Goal: Transaction & Acquisition: Purchase product/service

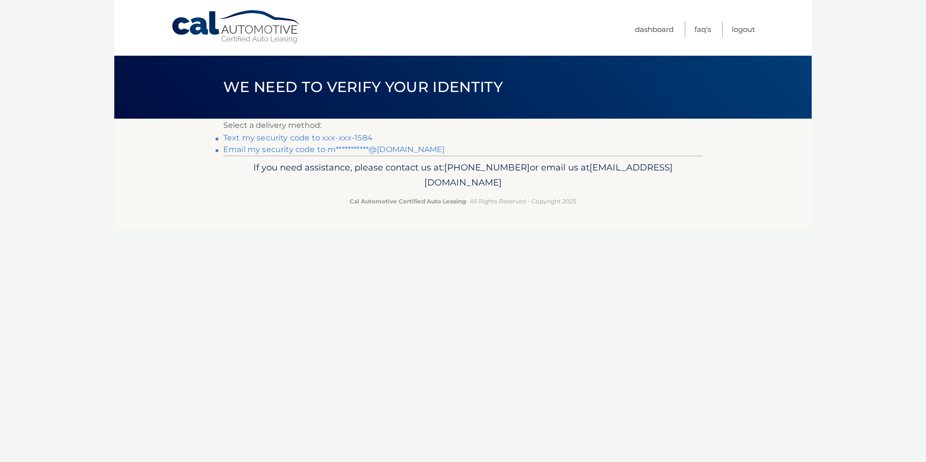
click at [296, 138] on link "Text my security code to xxx-xxx-1584" at bounding box center [297, 137] width 149 height 9
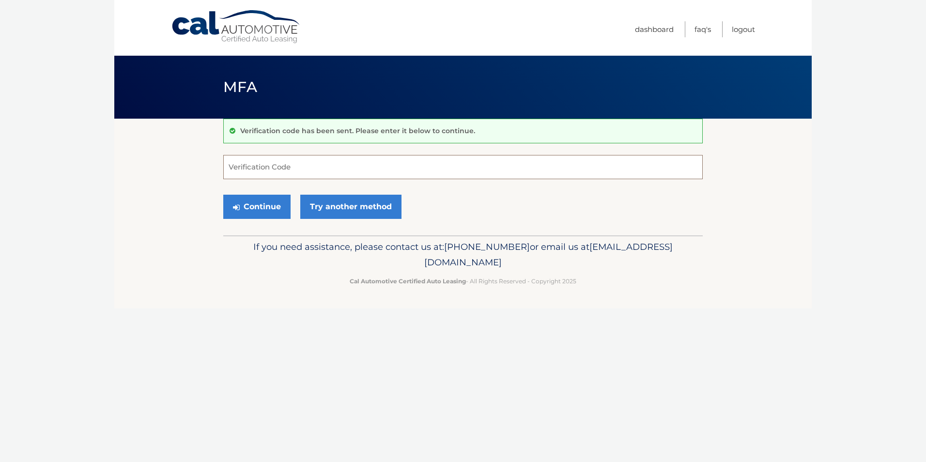
click at [271, 169] on input "Verification Code" at bounding box center [462, 167] width 479 height 24
type input "636785"
click at [266, 203] on button "Continue" at bounding box center [256, 207] width 67 height 24
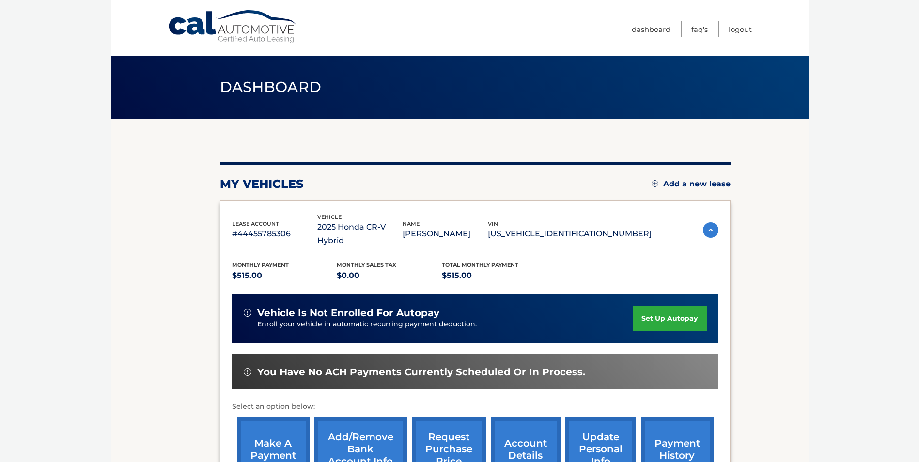
click at [267, 424] on link "make a payment" at bounding box center [273, 448] width 73 height 63
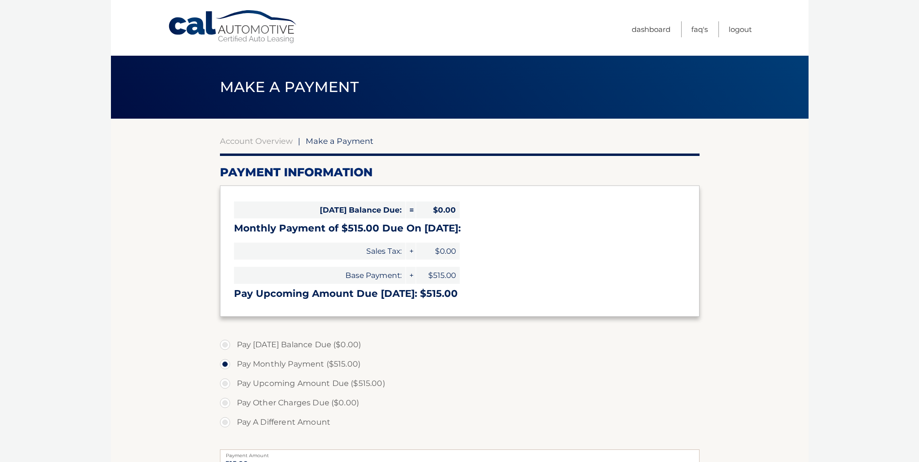
select select "NzdlYTI5NGEtMGE0YS00MzVlLTg5NTItMjVjMzAwMDVkYjdl"
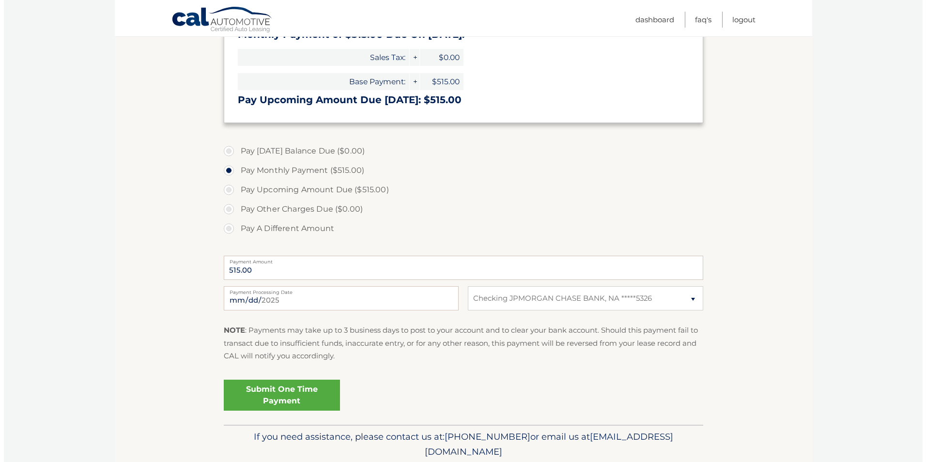
scroll to position [230, 0]
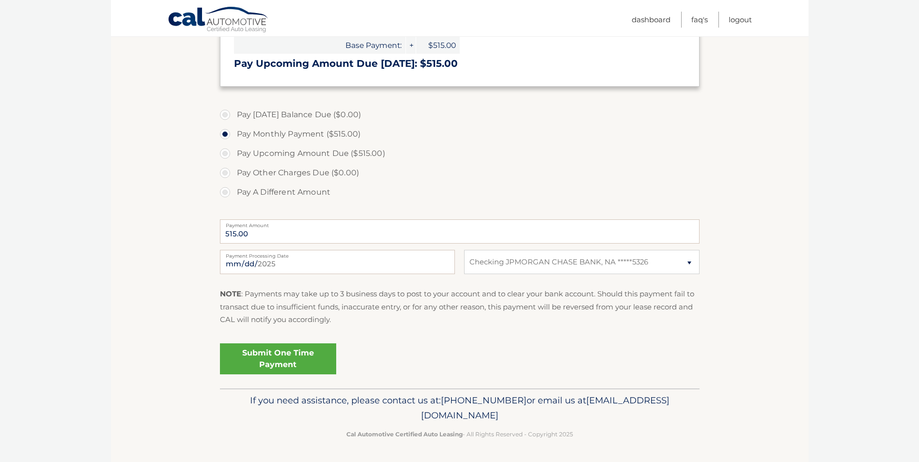
click at [274, 365] on link "Submit One Time Payment" at bounding box center [278, 358] width 116 height 31
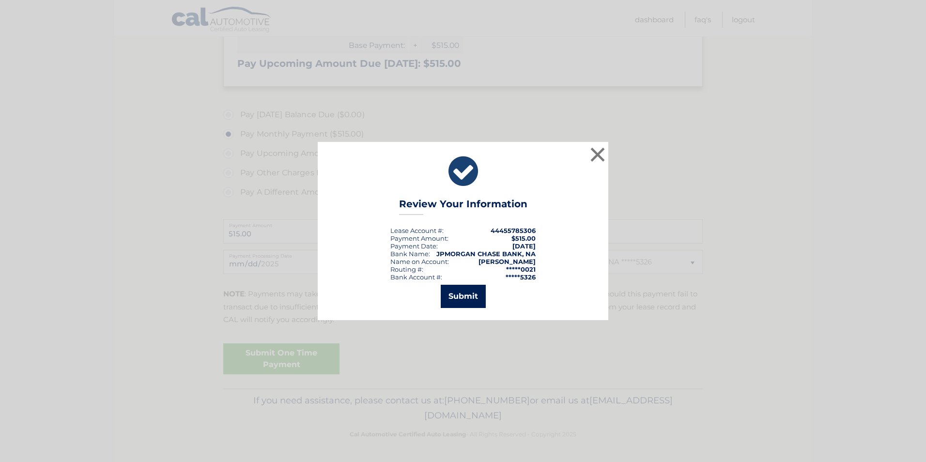
click at [456, 295] on button "Submit" at bounding box center [463, 296] width 45 height 23
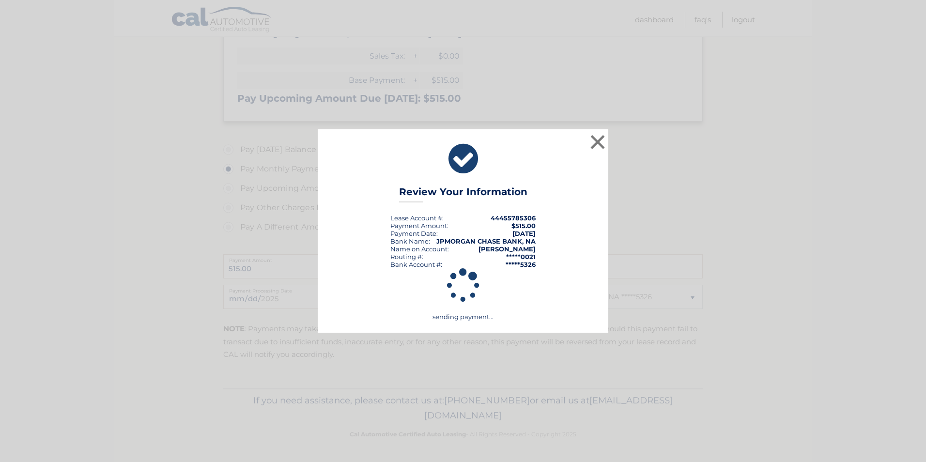
scroll to position [195, 0]
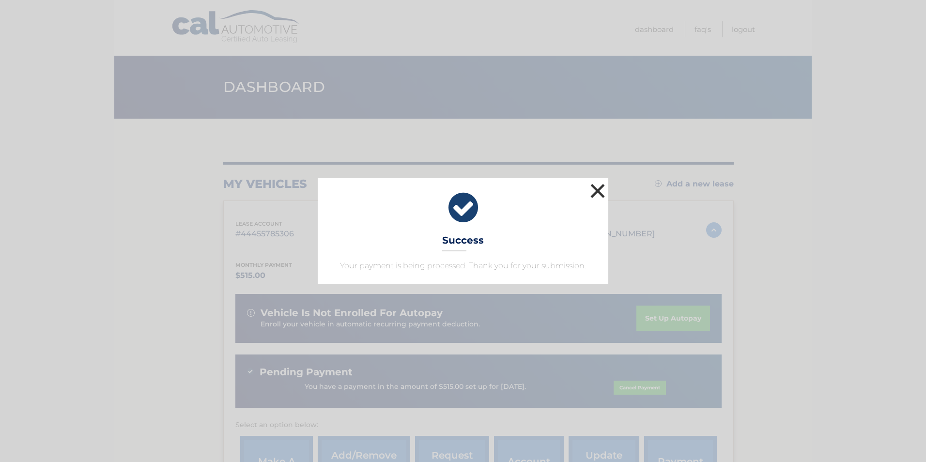
click at [596, 192] on button "×" at bounding box center [597, 190] width 19 height 19
